Goal: Task Accomplishment & Management: Use online tool/utility

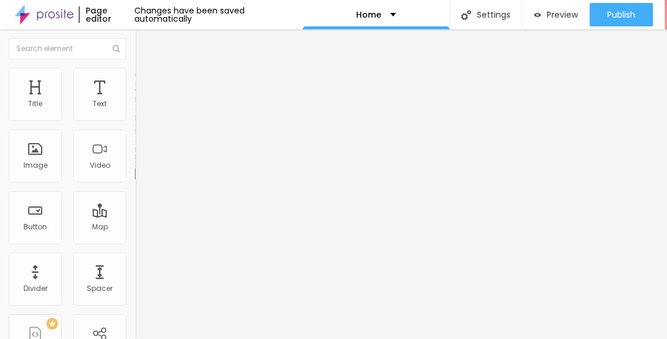
click at [145, 90] on span "Advanced" at bounding box center [164, 85] width 38 height 10
click at [93, 100] on div "Text" at bounding box center [100, 104] width 14 height 8
click at [145, 79] on span "Style" at bounding box center [153, 76] width 17 height 10
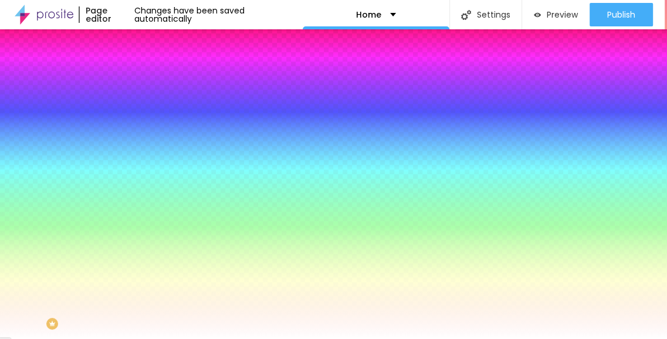
click at [135, 112] on div at bounding box center [202, 112] width 135 height 0
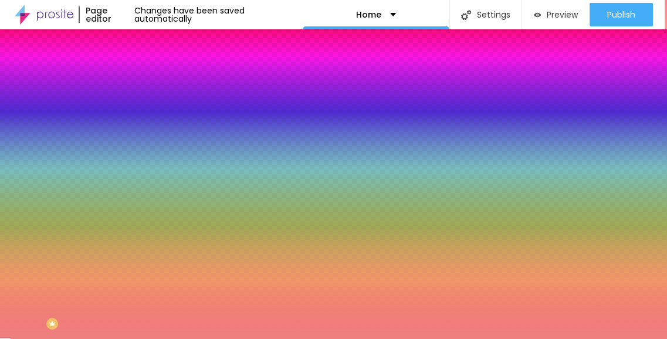
click at [54, 138] on div at bounding box center [333, 169] width 667 height 339
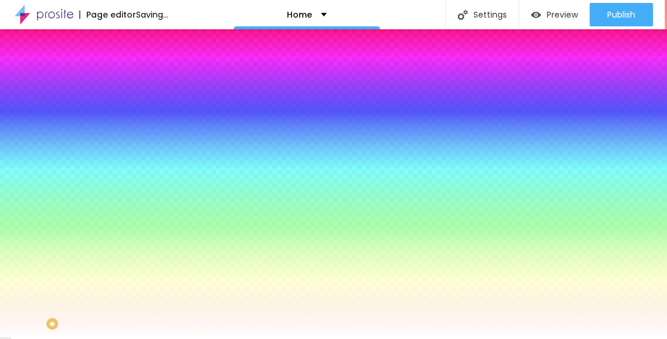
type input "#FFFFFF"
drag, startPoint x: 45, startPoint y: 144, endPoint x: 5, endPoint y: 128, distance: 42.9
click at [135, 128] on div "Background Color Reset to default #FFFFFF Shadow DISABLED Reset to default Bord…" at bounding box center [202, 143] width 135 height 104
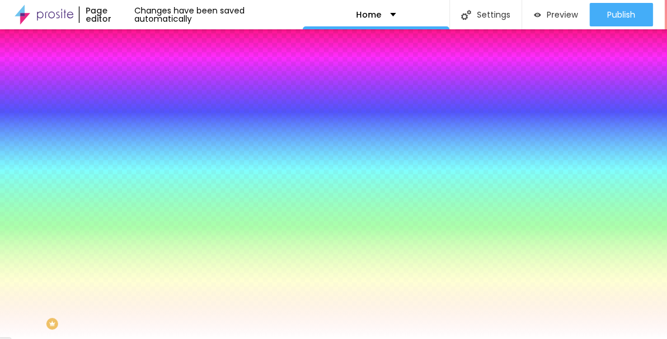
click at [135, 66] on img at bounding box center [140, 61] width 11 height 11
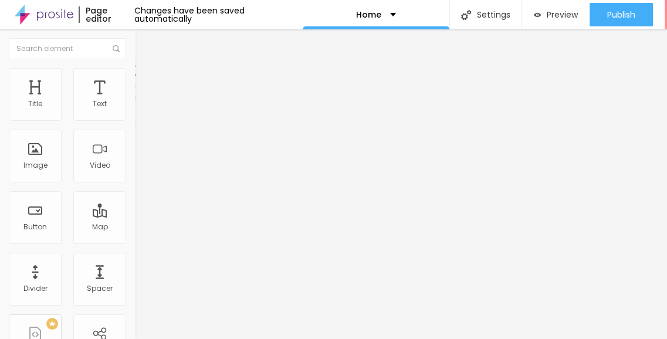
click at [135, 75] on li "Style" at bounding box center [202, 74] width 135 height 12
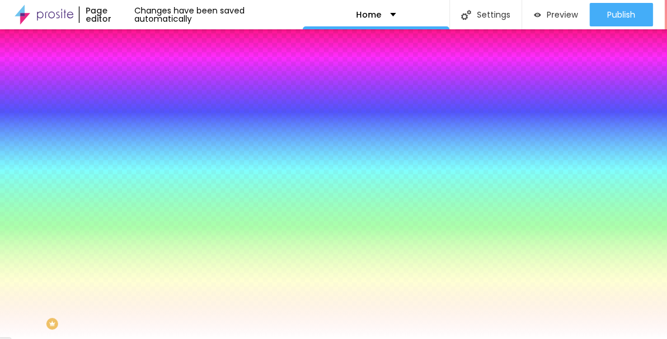
click at [145, 85] on span "Advanced" at bounding box center [164, 88] width 38 height 10
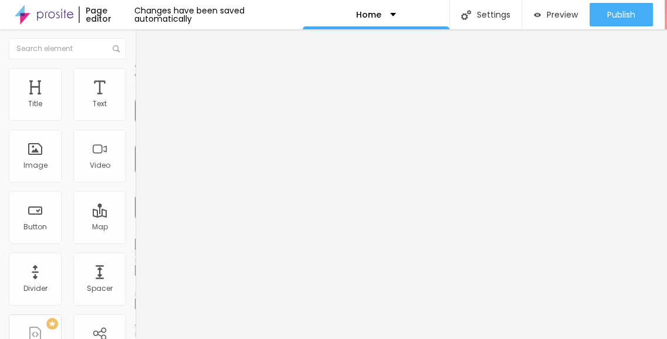
type input "15"
type input "10"
type input "5"
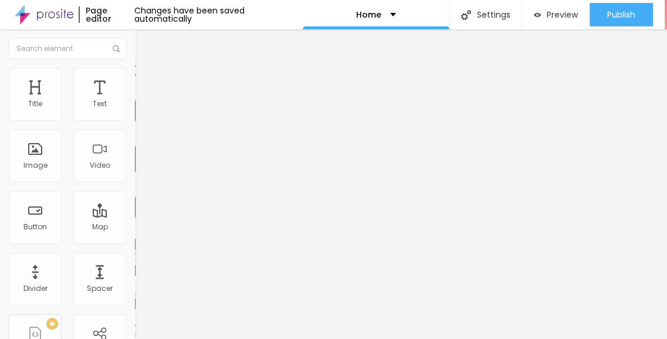
type input "5"
type input "0"
drag, startPoint x: 46, startPoint y: 114, endPoint x: 12, endPoint y: 116, distance: 34.1
type input "0"
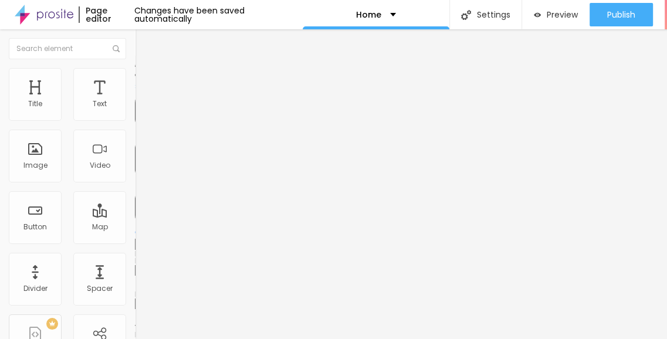
click at [135, 228] on input "range" at bounding box center [173, 232] width 76 height 9
click at [145, 69] on span "Content" at bounding box center [159, 64] width 29 height 10
click at [144, 42] on img "button" at bounding box center [148, 42] width 9 height 9
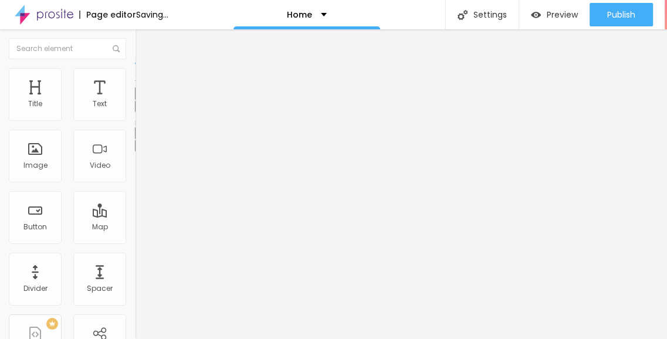
click at [135, 74] on img at bounding box center [140, 73] width 11 height 11
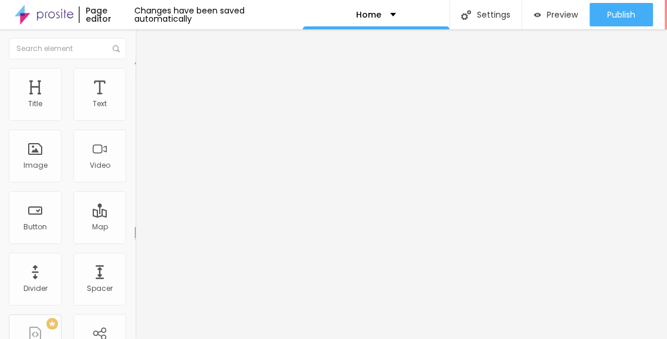
drag, startPoint x: 23, startPoint y: 80, endPoint x: 29, endPoint y: 89, distance: 10.9
click at [145, 69] on span "Style" at bounding box center [153, 64] width 17 height 10
click at [135, 113] on button "button" at bounding box center [143, 106] width 16 height 12
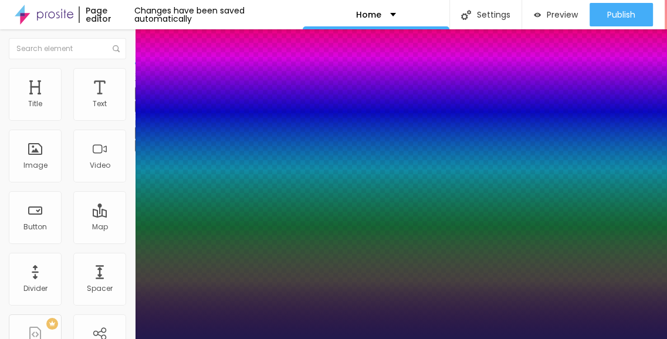
type input "1"
type input "0.9"
type input "1"
type input "1.3"
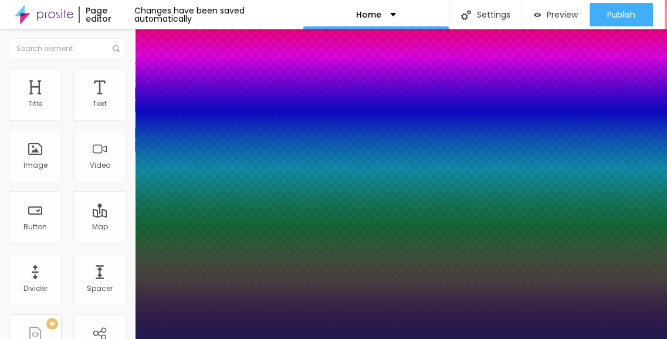
type input "1.3"
type input "1"
type input "1.4"
type input "1"
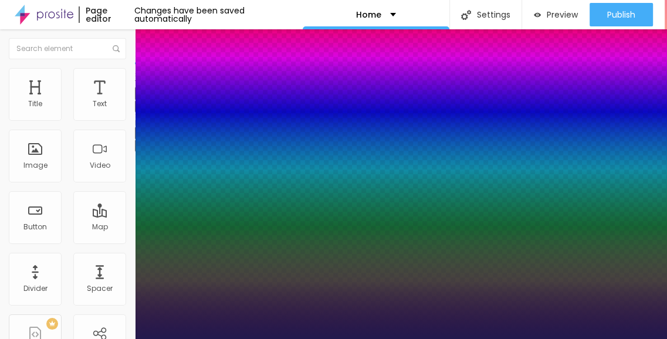
type input "1.1"
type input "1"
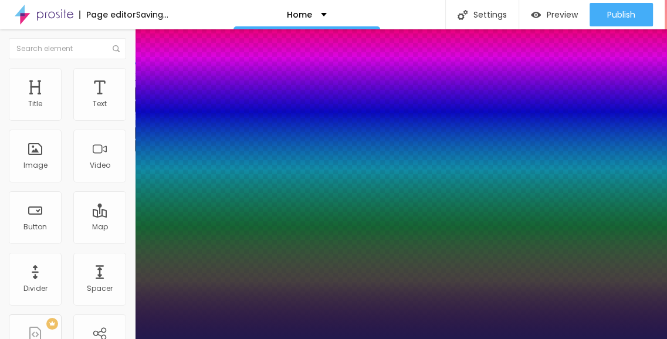
type input "1.8"
type input "1"
type input "2.6"
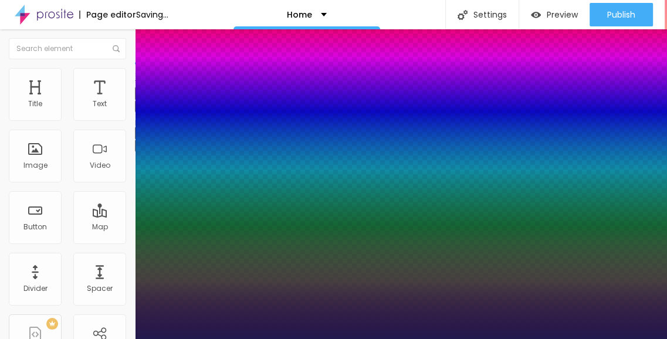
type input "1"
type input "3"
type input "1"
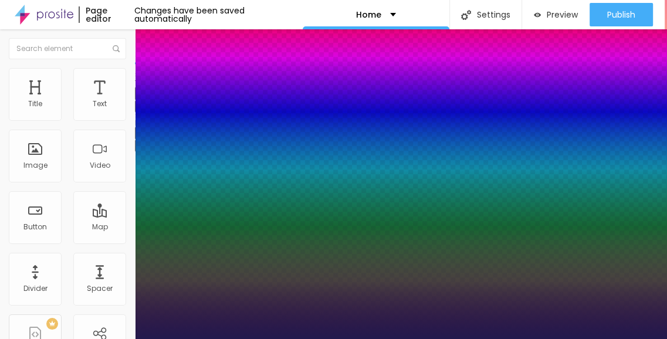
type input "3.1"
type input "1"
type input "3.4"
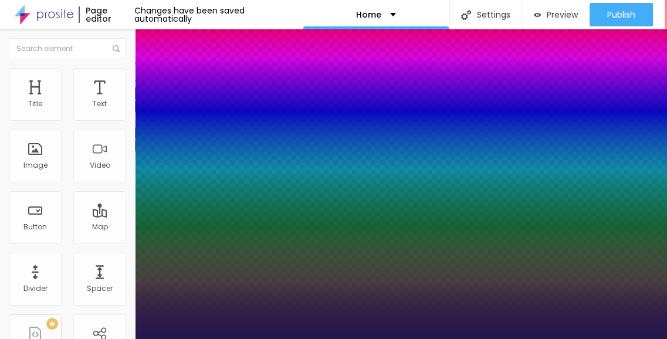
type input "1"
type input "3.5"
type input "1"
type input "3"
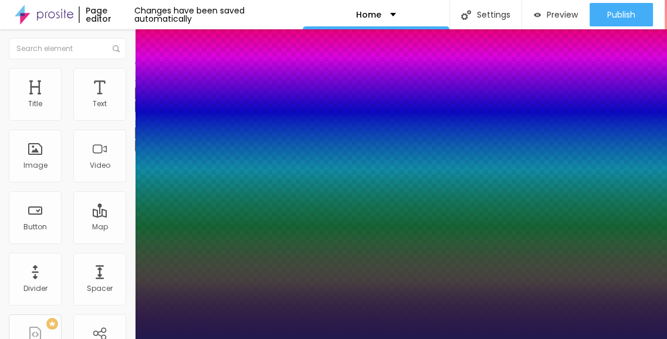
type input "3"
type input "1"
type input "2.5"
type input "1"
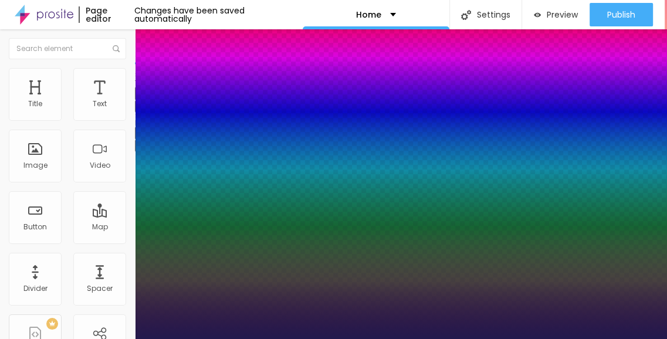
type input "2.3"
type input "1"
type input "3.8"
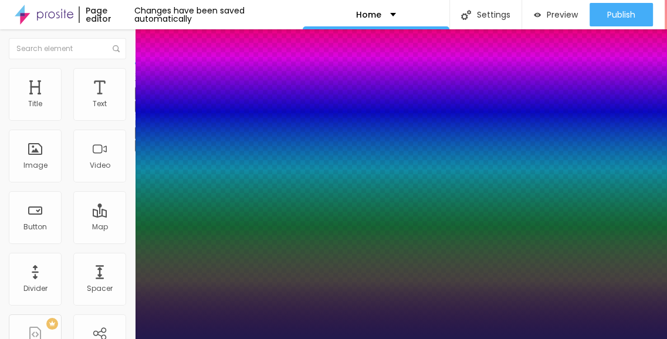
type input "1"
type input "5.9"
type input "1"
type input "6.1"
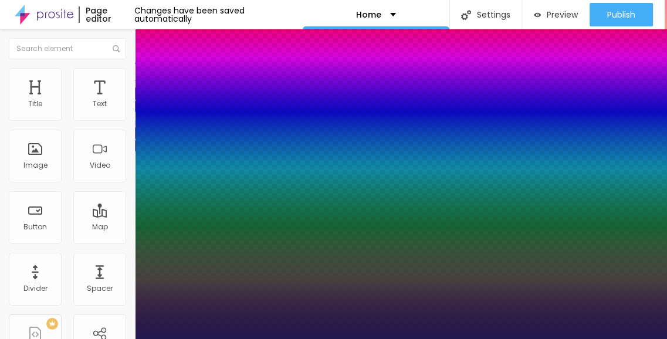
type input "6.1"
type input "1"
type input "6.6"
type input "1"
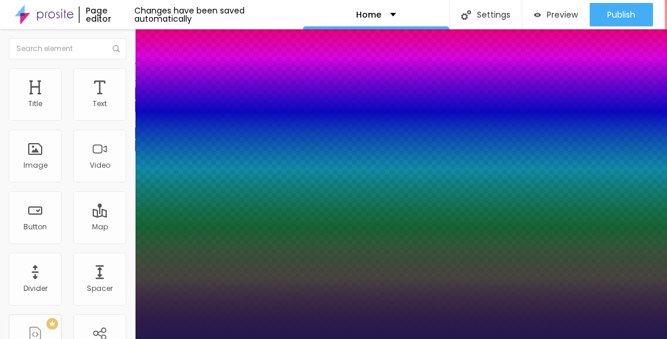
type input "6.5"
type input "1"
type input "5.4"
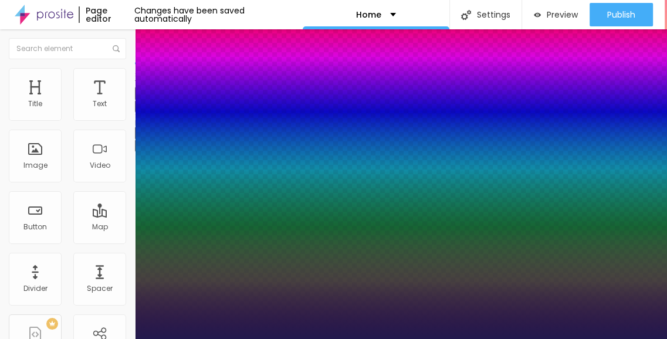
type input "1"
type input "5.1"
type input "1"
type input "4.9"
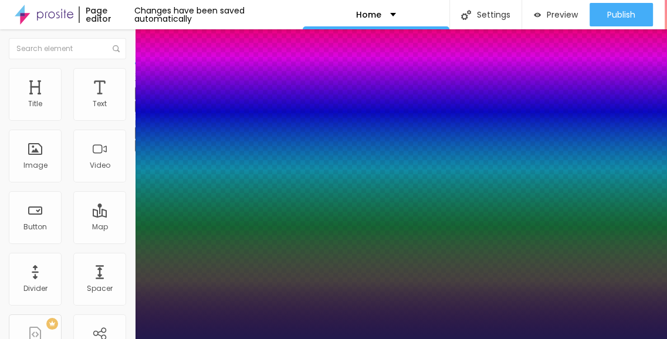
type input "4.9"
type input "1"
type input "4.8"
type input "1"
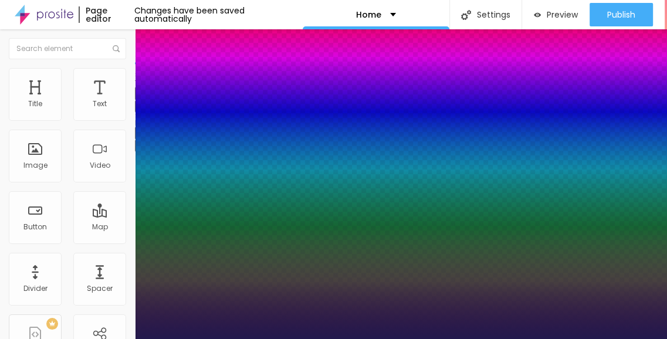
type input "4.7"
type input "1"
type input "4.5"
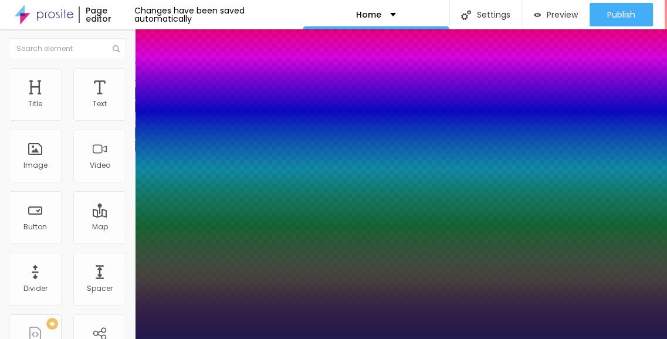
type input "1"
type input "4.3"
type input "1"
type input "3.9"
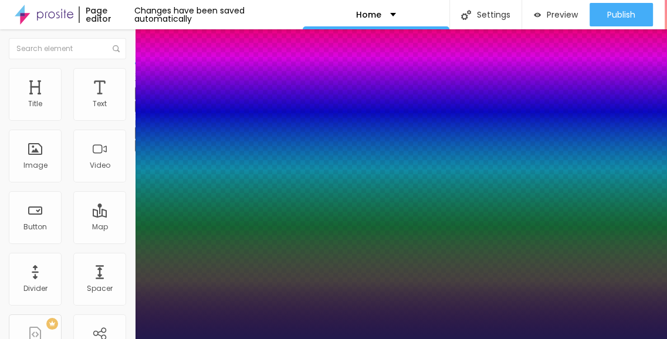
type input "3.9"
type input "1"
type input "3.7"
type input "1"
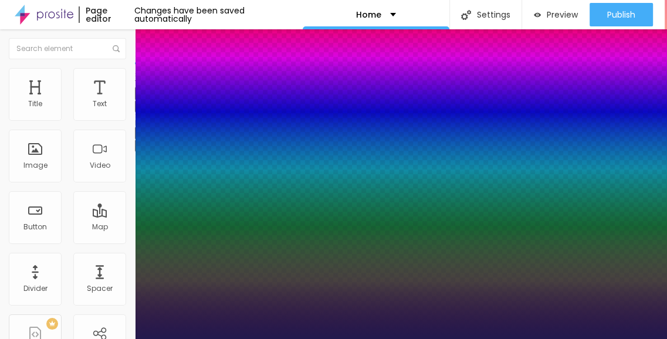
type input "3.6"
type input "1"
type input "3.5"
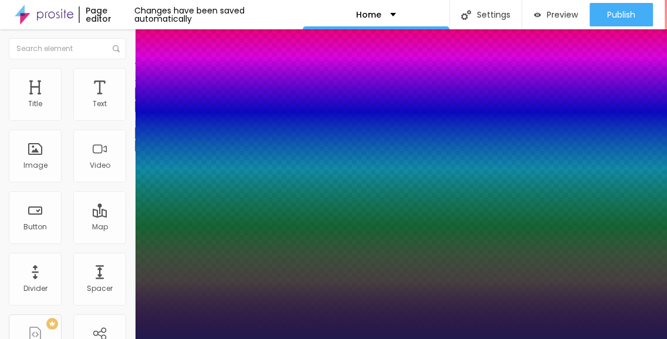
type input "1"
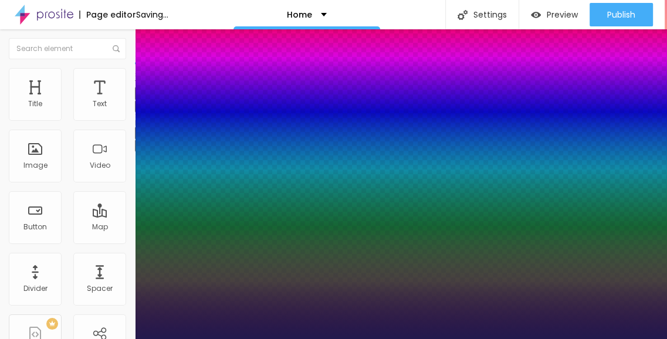
type input "3.4"
type input "1"
type input "3.2"
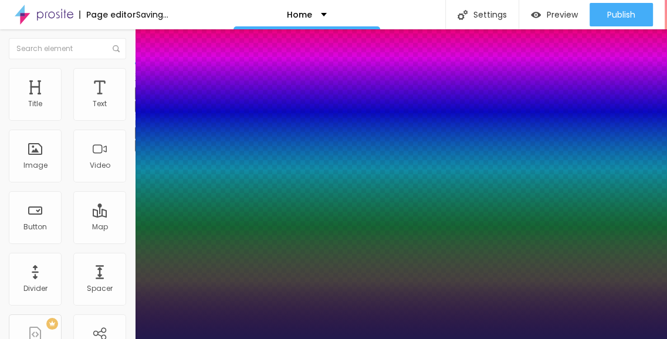
type input "1"
type input "3.1"
type input "1"
type input "3"
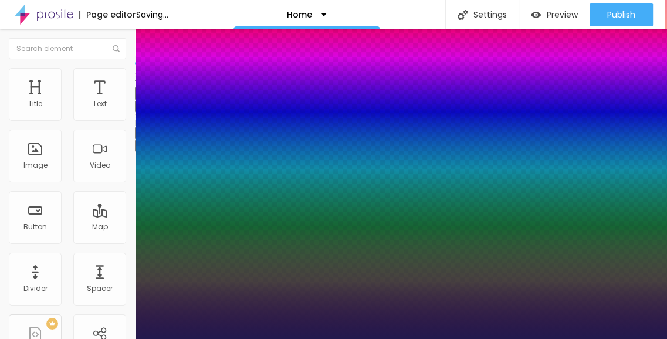
type input "3"
type input "1"
type input "2.9"
type input "1"
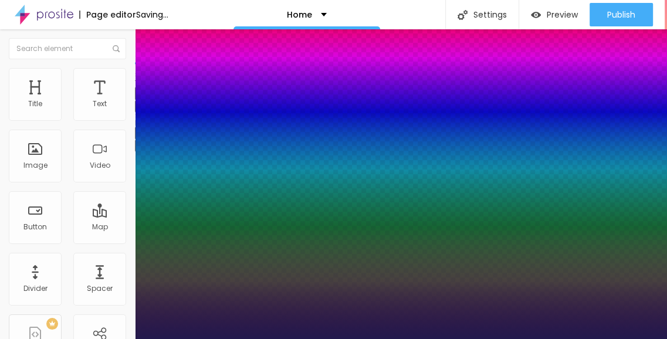
type input "2.7"
type input "1"
type input "2.6"
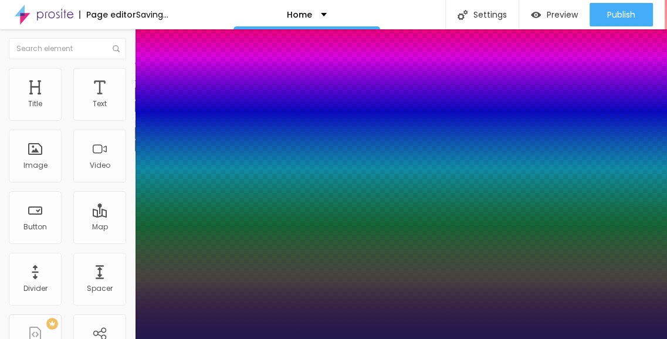
type input "1"
type input "2.5"
type input "1"
type input "2.3"
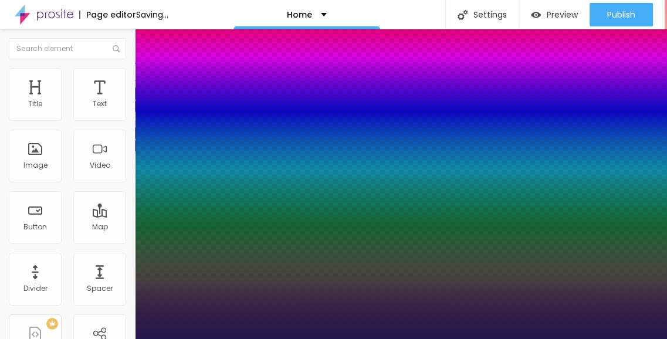
type input "2.3"
type input "1"
type input "2.1"
type input "1"
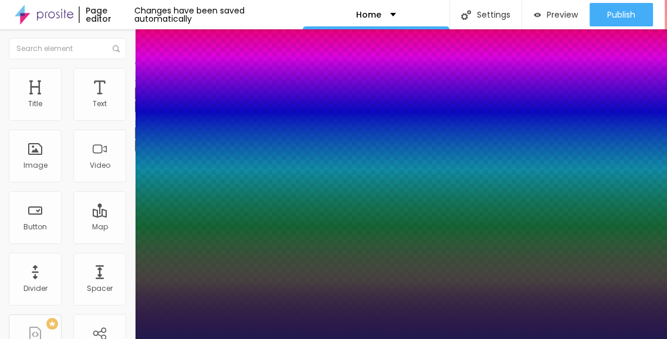
type input "2"
type input "1"
type input "1.8"
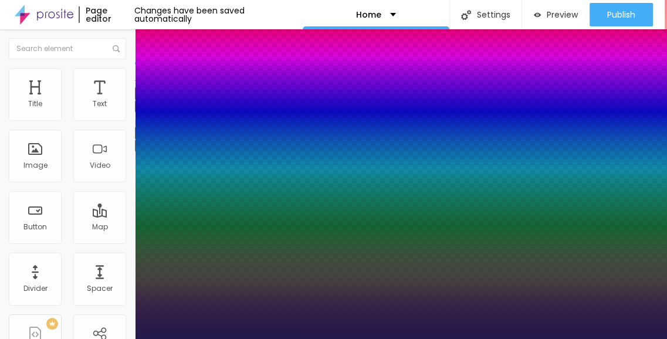
type input "1"
type input "1.7"
type input "1"
drag, startPoint x: 151, startPoint y: 223, endPoint x: 165, endPoint y: 211, distance: 19.1
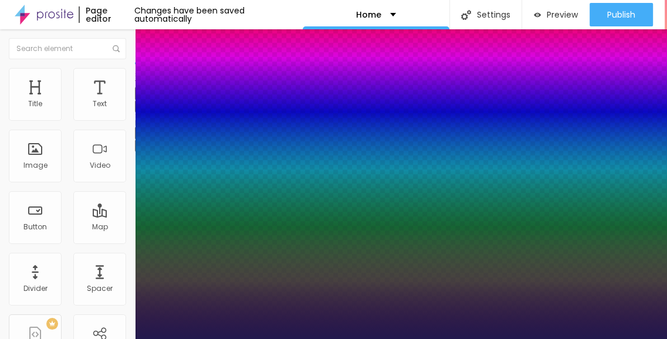
type input "1.7"
type input "18"
type input "1"
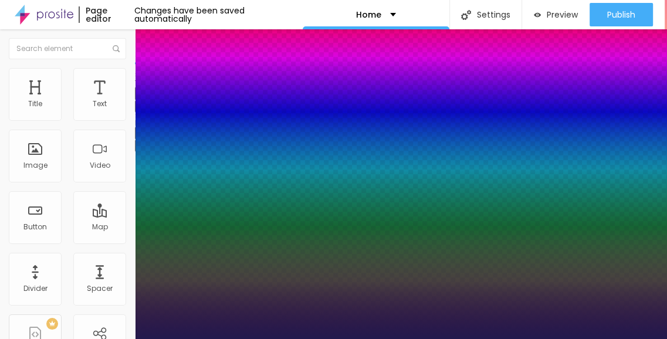
type input "20"
type input "1"
type input "23"
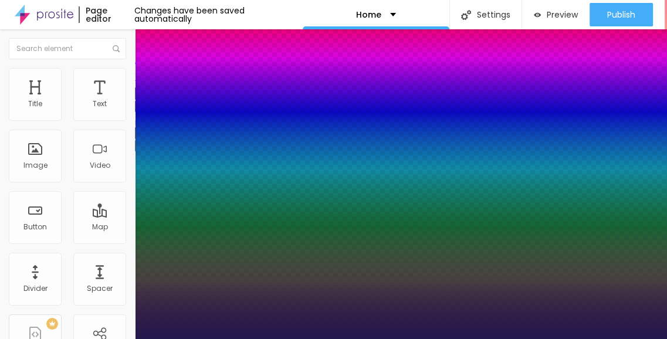
type input "1"
type input "24"
type input "1"
type input "23"
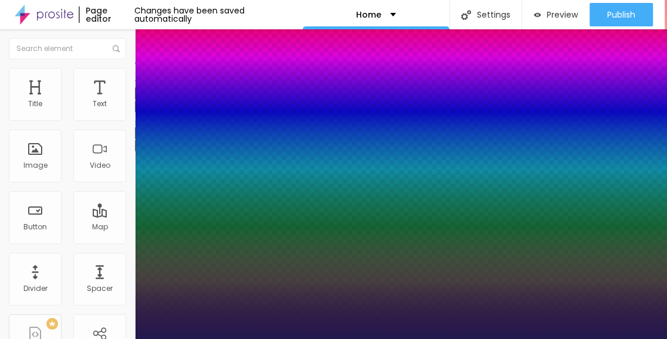
type input "23"
type input "1"
type input "22"
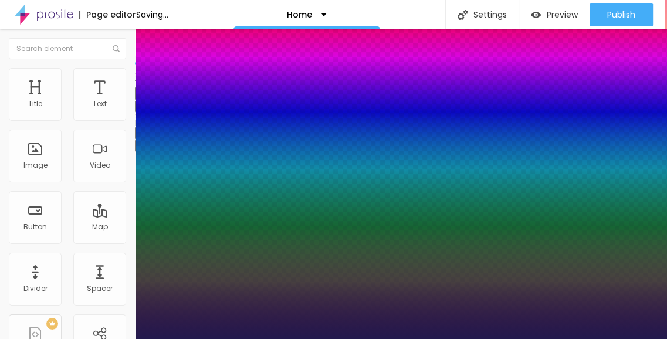
type input "1"
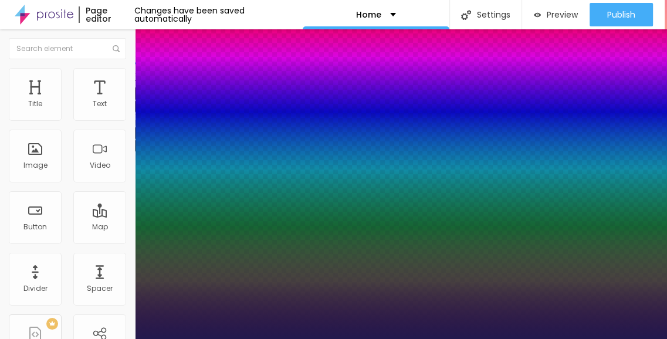
type input "22"
click at [349, 338] on div at bounding box center [333, 339] width 667 height 0
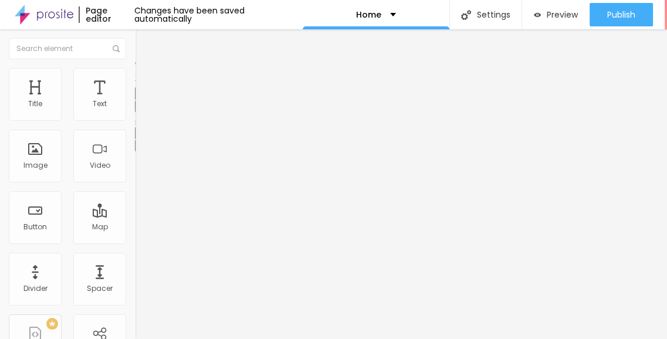
scroll to position [0, 84]
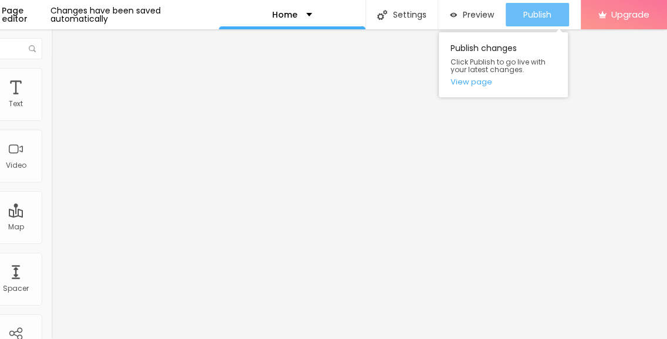
click at [525, 12] on span "Publish" at bounding box center [537, 14] width 28 height 9
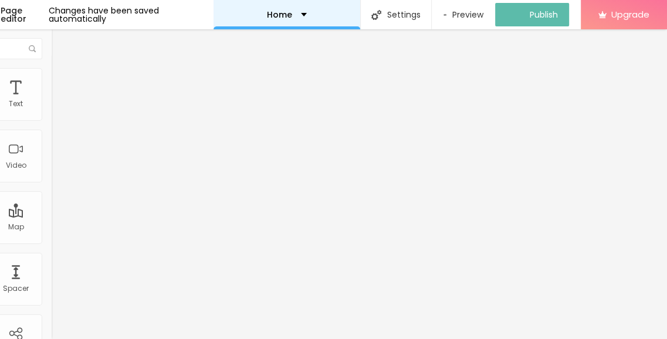
click at [267, 11] on p "Home" at bounding box center [279, 15] width 25 height 8
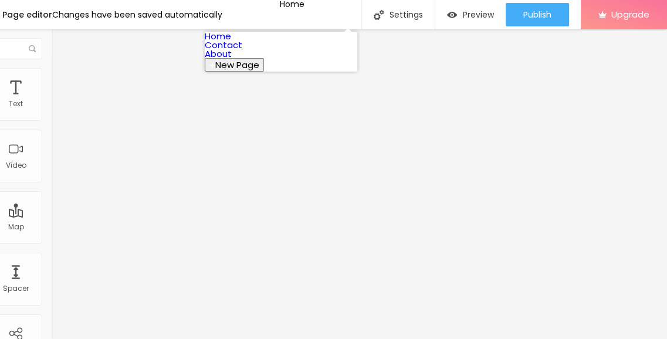
click at [232, 60] on link "About" at bounding box center [218, 53] width 27 height 12
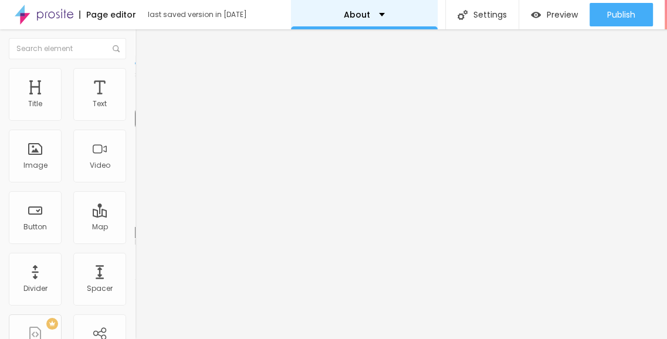
click at [361, 5] on div "About" at bounding box center [364, 14] width 147 height 29
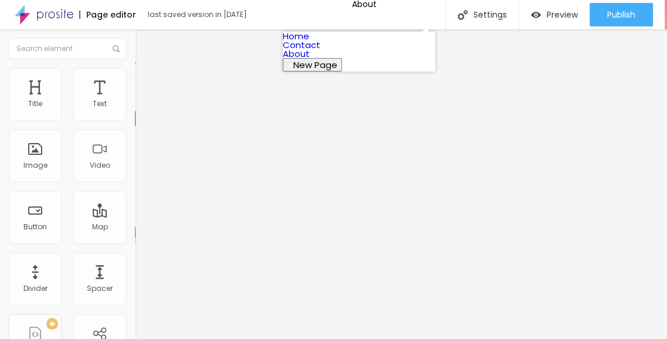
click at [309, 42] on link "Home" at bounding box center [296, 36] width 26 height 12
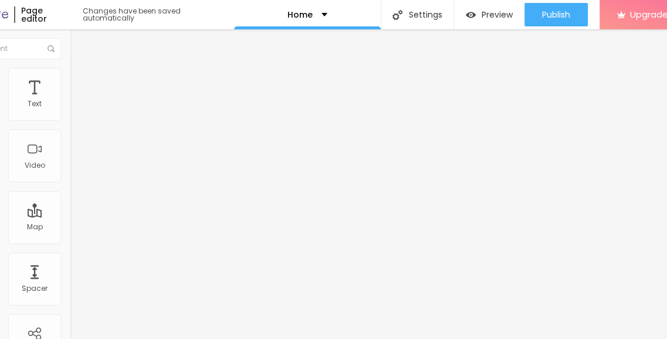
scroll to position [0, 84]
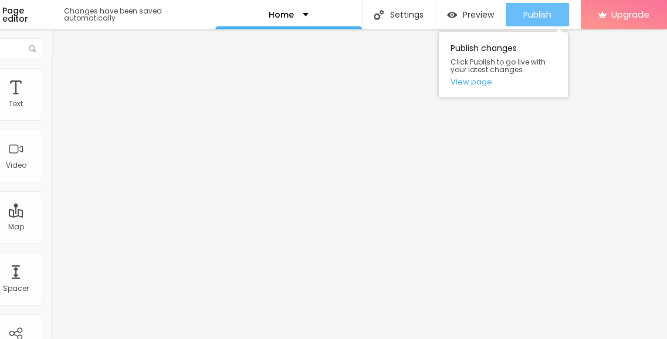
click at [529, 22] on div "Publish" at bounding box center [537, 14] width 28 height 23
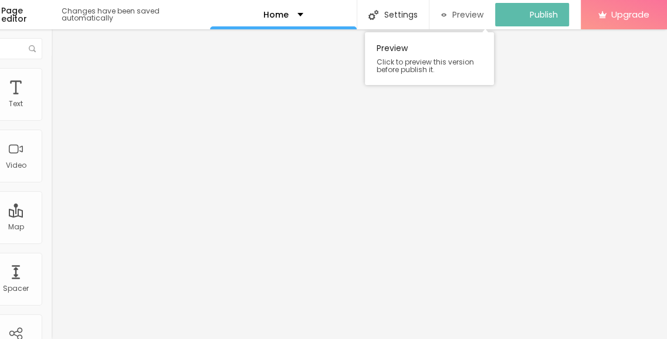
click at [460, 21] on div "Preview" at bounding box center [462, 14] width 43 height 23
